Goal: Find contact information

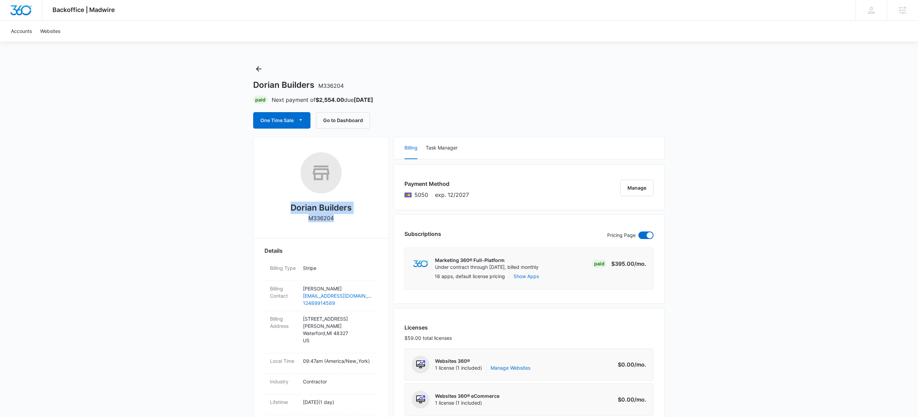
drag, startPoint x: 340, startPoint y: 221, endPoint x: 291, endPoint y: 211, distance: 50.3
click at [291, 211] on div "Dorian Builders M336204" at bounding box center [321, 189] width 113 height 75
copy div "Dorian Builders M336204"
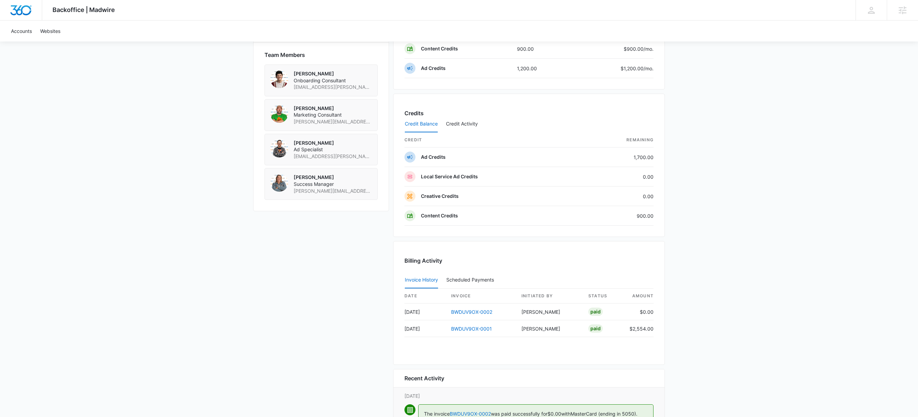
scroll to position [486, 0]
drag, startPoint x: 365, startPoint y: 79, endPoint x: 295, endPoint y: 79, distance: 70.0
click at [295, 79] on div "[PERSON_NAME] Onboarding Consultant [PERSON_NAME][EMAIL_ADDRESS][PERSON_NAME][D…" at bounding box center [321, 80] width 113 height 32
copy span "[EMAIL_ADDRESS][PERSON_NAME][DOMAIN_NAME]"
drag, startPoint x: 361, startPoint y: 183, endPoint x: 294, endPoint y: 185, distance: 66.6
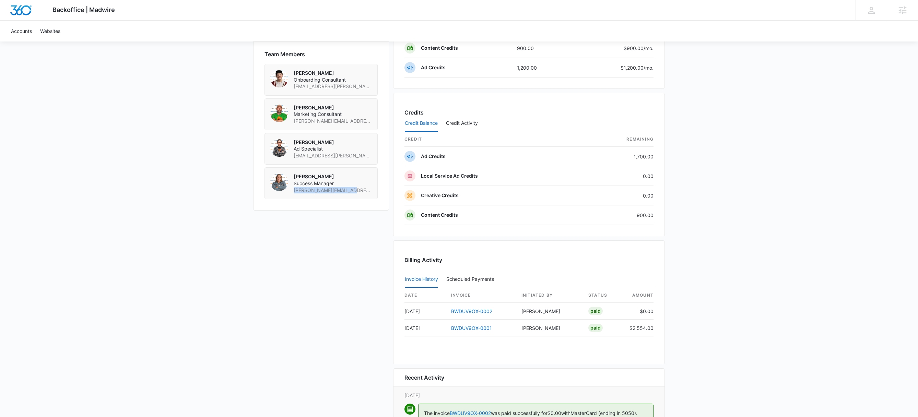
click at [294, 185] on div "[PERSON_NAME] Success Manager [PERSON_NAME][EMAIL_ADDRESS][PERSON_NAME][DOMAIN_…" at bounding box center [321, 183] width 113 height 32
copy span "[PERSON_NAME][EMAIL_ADDRESS][PERSON_NAME][DOMAIN_NAME]"
